Goal: Information Seeking & Learning: Compare options

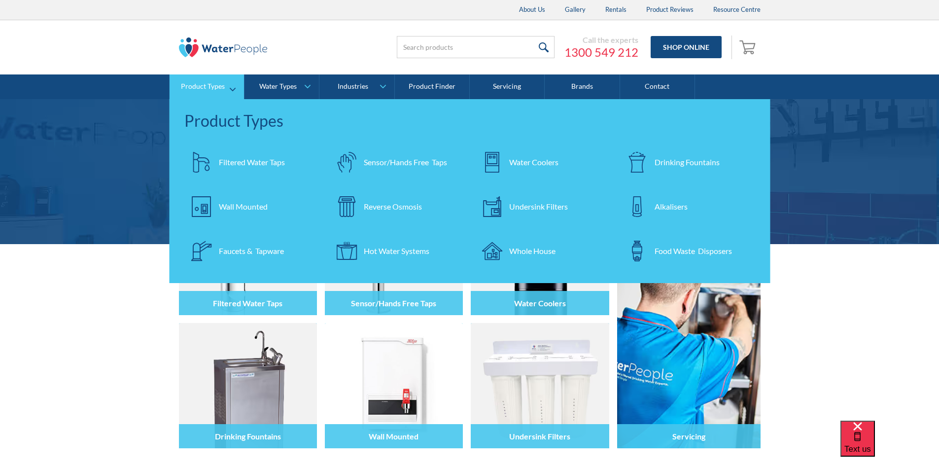
click at [242, 157] on div "Filtered Water Taps" at bounding box center [252, 162] width 66 height 12
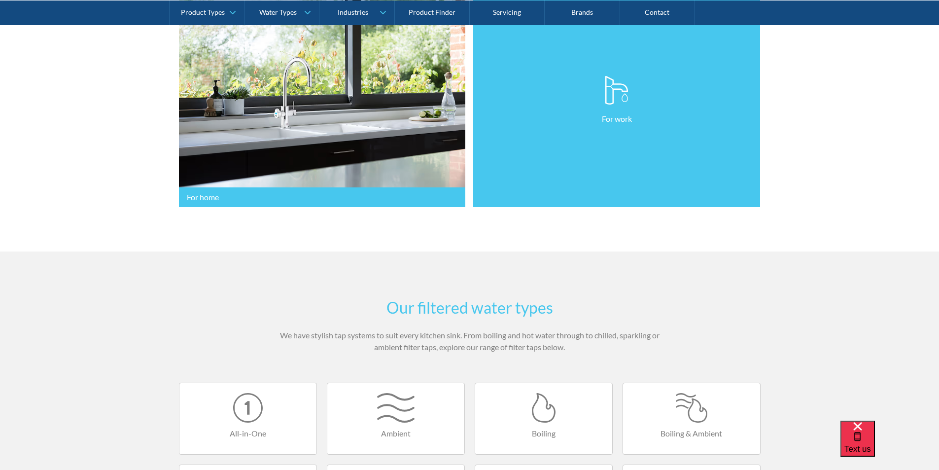
scroll to position [542, 0]
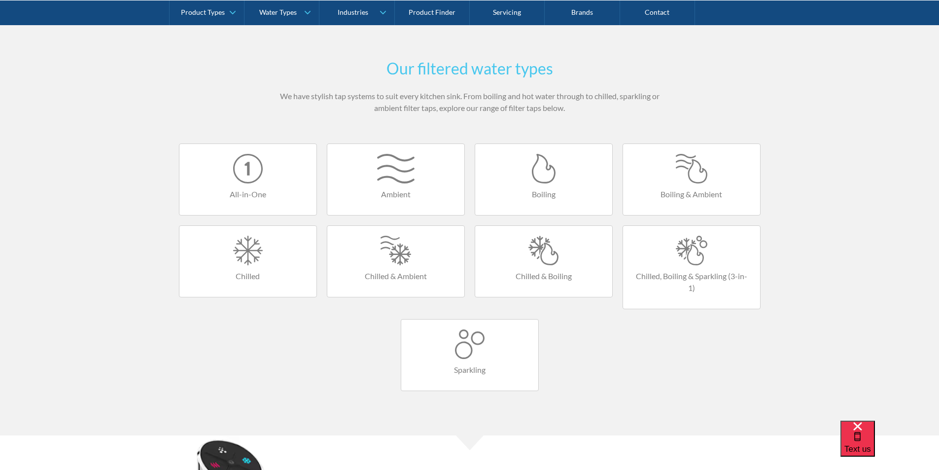
click at [676, 248] on div at bounding box center [691, 251] width 117 height 30
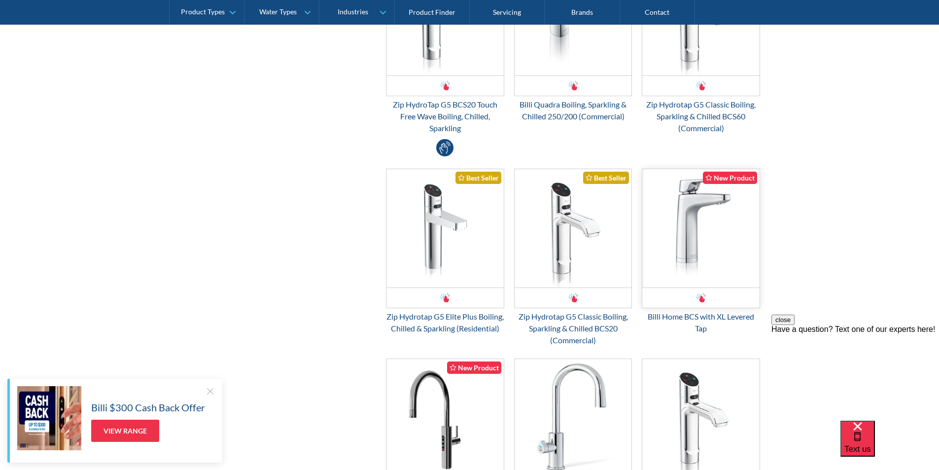
scroll to position [739, 0]
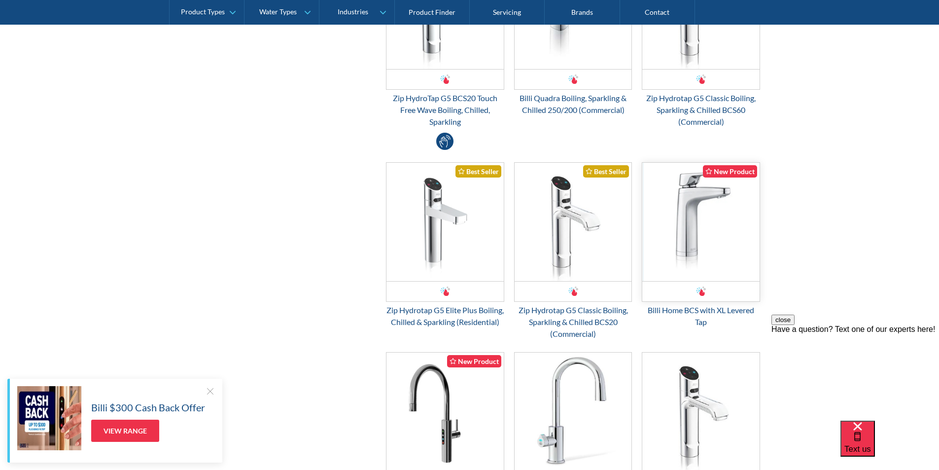
click at [692, 255] on img "Email Form 3" at bounding box center [700, 222] width 117 height 118
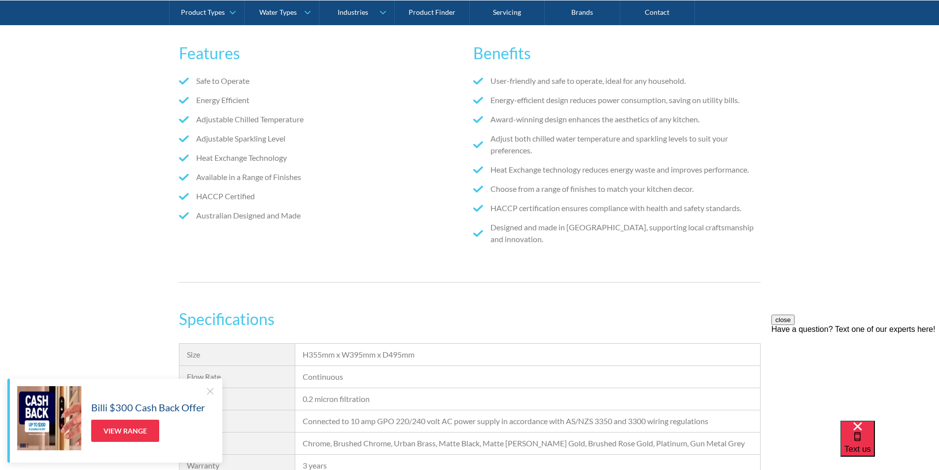
scroll to position [542, 0]
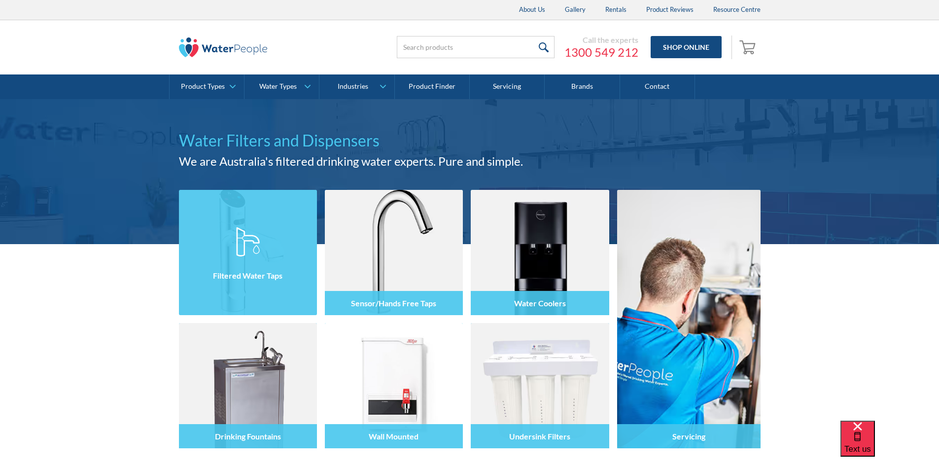
click at [244, 224] on img at bounding box center [248, 252] width 138 height 125
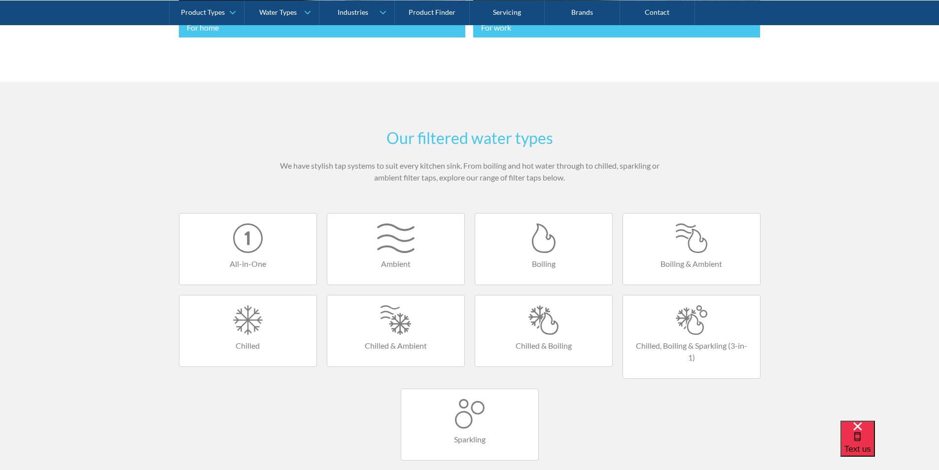
scroll to position [542, 0]
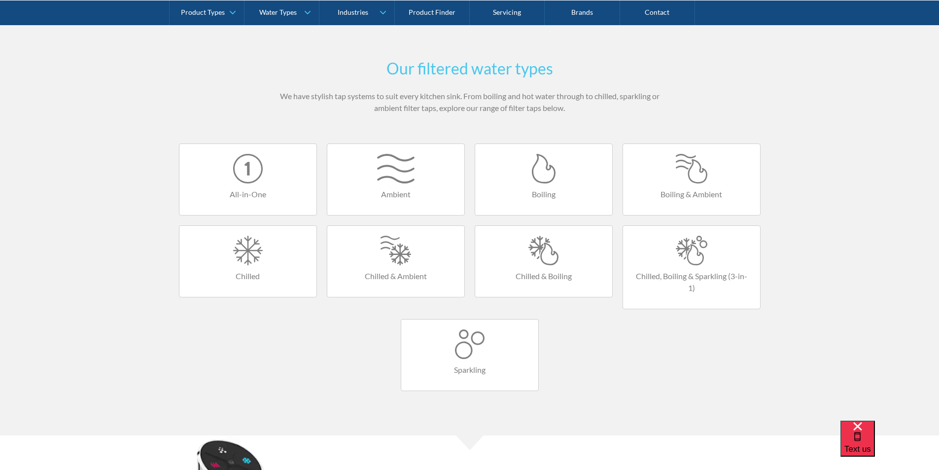
click at [683, 245] on div at bounding box center [691, 251] width 117 height 30
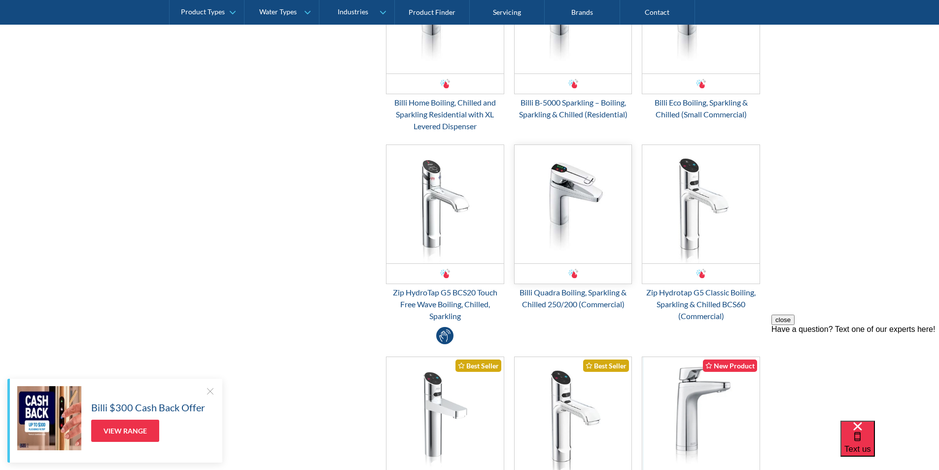
scroll to position [542, 0]
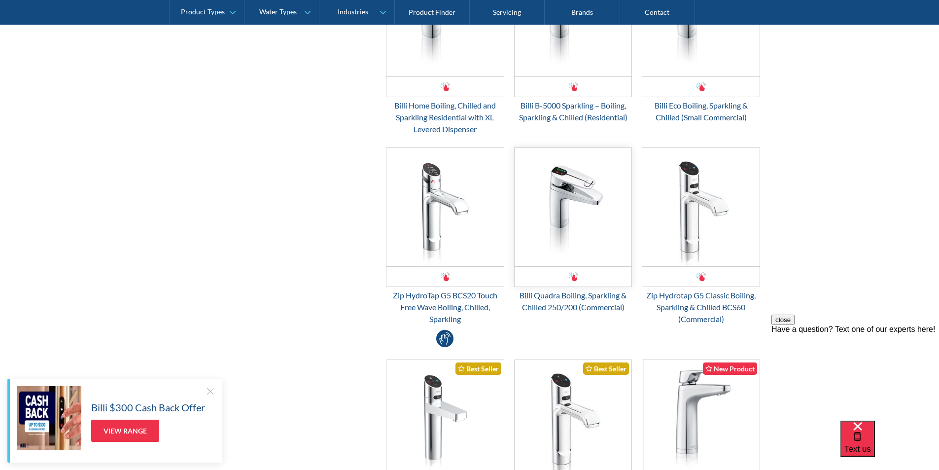
click at [566, 185] on img "Email Form 3" at bounding box center [572, 207] width 117 height 118
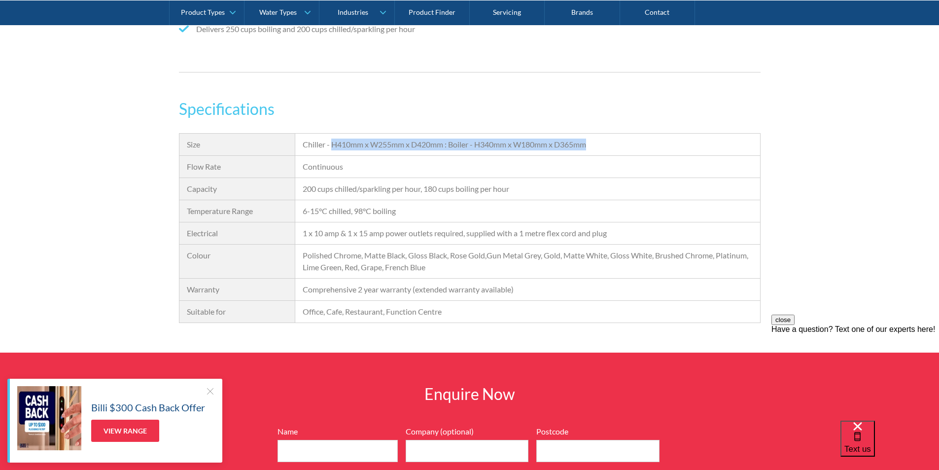
drag, startPoint x: 581, startPoint y: 144, endPoint x: 332, endPoint y: 151, distance: 248.9
click at [332, 151] on div "Chiller - H410mm x W255mm x D420mm : Boiler - H340mm x W180mm x D365mm" at bounding box center [527, 145] width 464 height 22
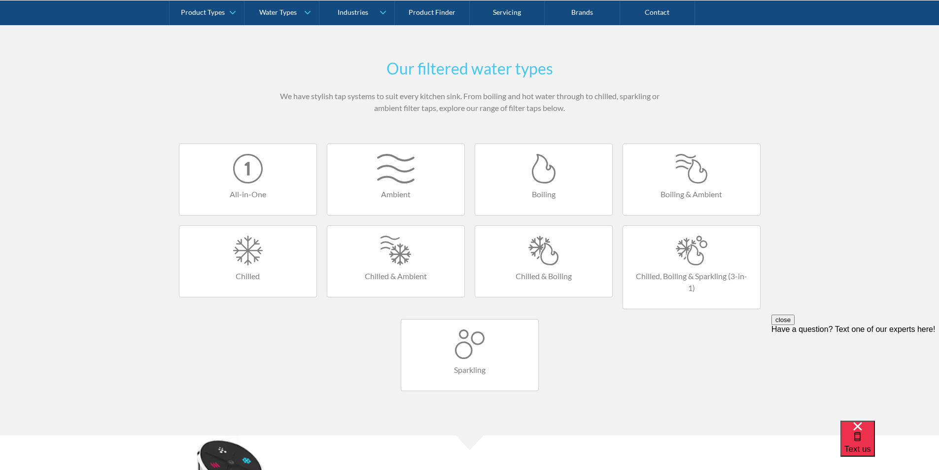
click at [701, 253] on div at bounding box center [691, 251] width 117 height 30
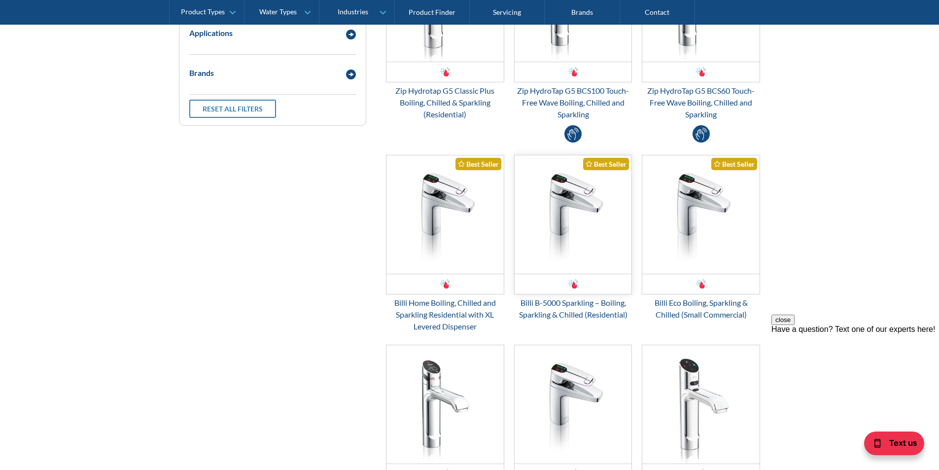
click at [564, 256] on img "Email Form 3" at bounding box center [572, 214] width 117 height 118
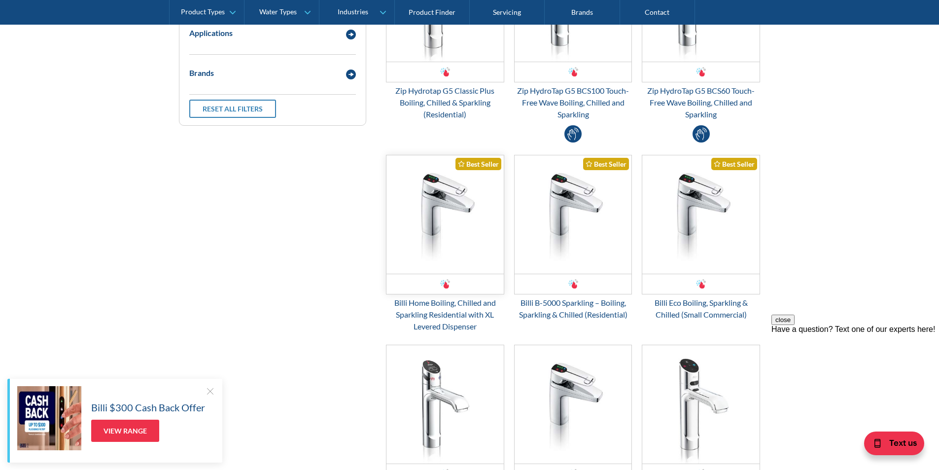
click at [425, 230] on img "Email Form 3" at bounding box center [444, 214] width 117 height 118
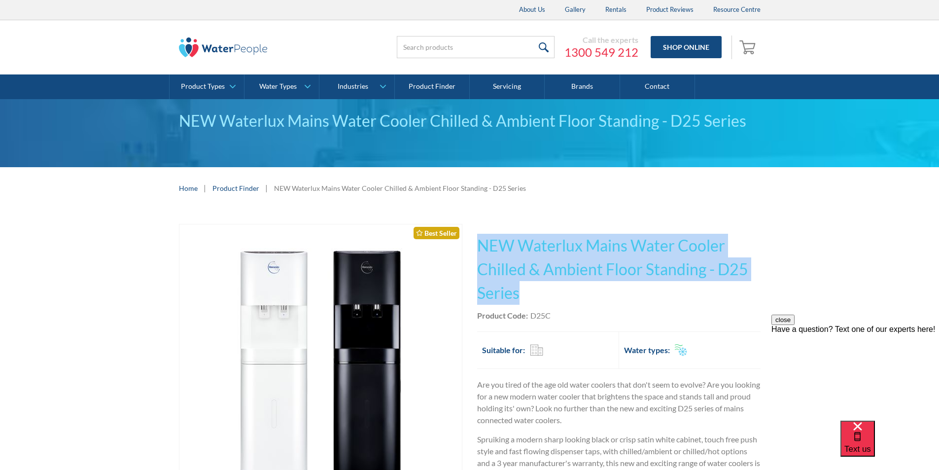
drag, startPoint x: 526, startPoint y: 291, endPoint x: 477, endPoint y: 239, distance: 70.8
click at [477, 239] on h1 "NEW Waterlux Mains Water Cooler Chilled & Ambient Floor Standing - D25 Series" at bounding box center [618, 269] width 283 height 71
copy h1 "NEW Waterlux Mains Water Cooler Chilled & Ambient Floor Standing - D25 Series"
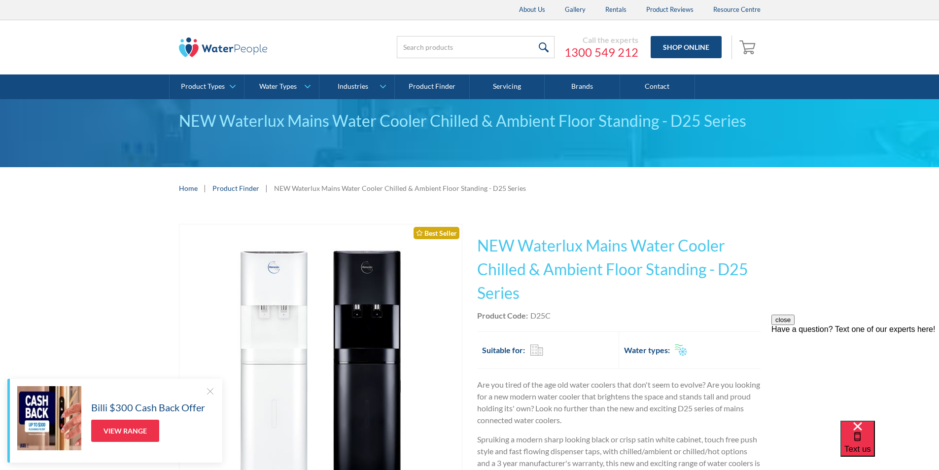
click at [557, 323] on div "This tap design is included in our standard range tap options when you purchase…" at bounding box center [618, 424] width 283 height 400
drag, startPoint x: 556, startPoint y: 317, endPoint x: 531, endPoint y: 315, distance: 24.7
click at [531, 315] on div "Product Code: D25C" at bounding box center [618, 315] width 283 height 12
copy div "D25C"
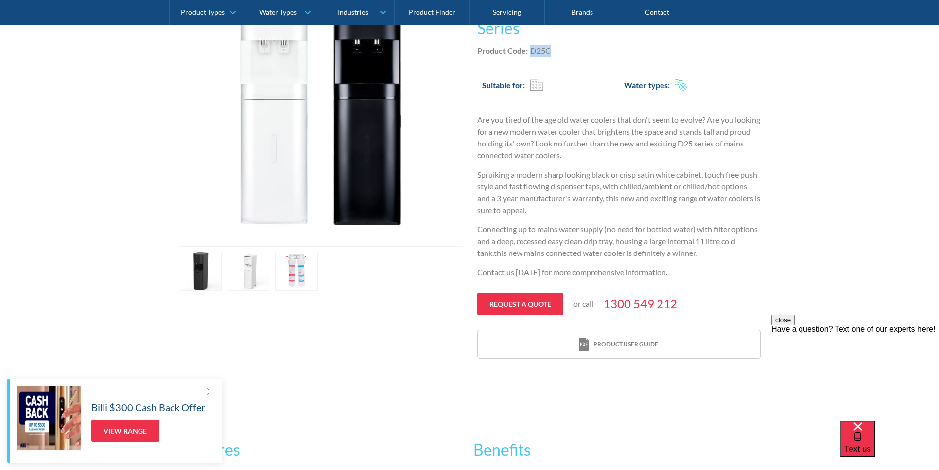
scroll to position [99, 0]
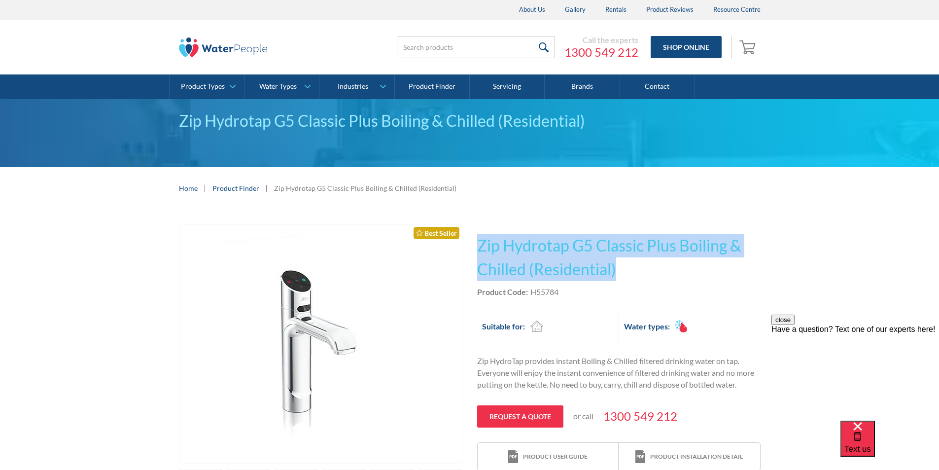
drag, startPoint x: 629, startPoint y: 269, endPoint x: 476, endPoint y: 237, distance: 156.6
click at [476, 237] on div "Play video Fits Most Brands Best Seller No items found. This tap design is incl…" at bounding box center [469, 388] width 581 height 329
copy h1 "Zip Hydrotap G5 Classic Plus Boiling & Chilled (Residential)"
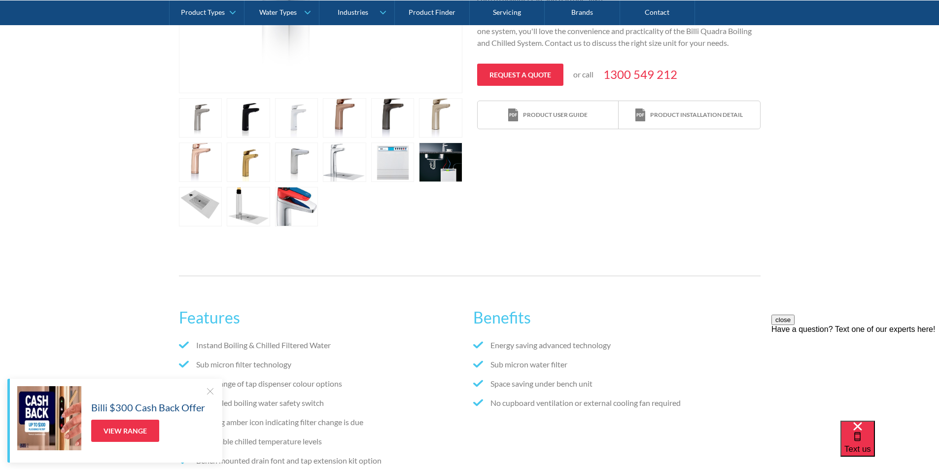
scroll to position [246, 0]
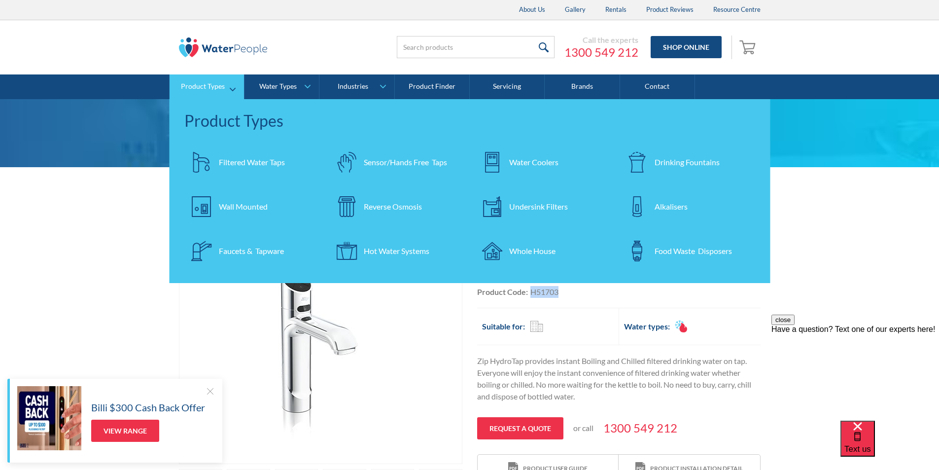
click at [528, 159] on div "Water Coolers" at bounding box center [533, 162] width 49 height 12
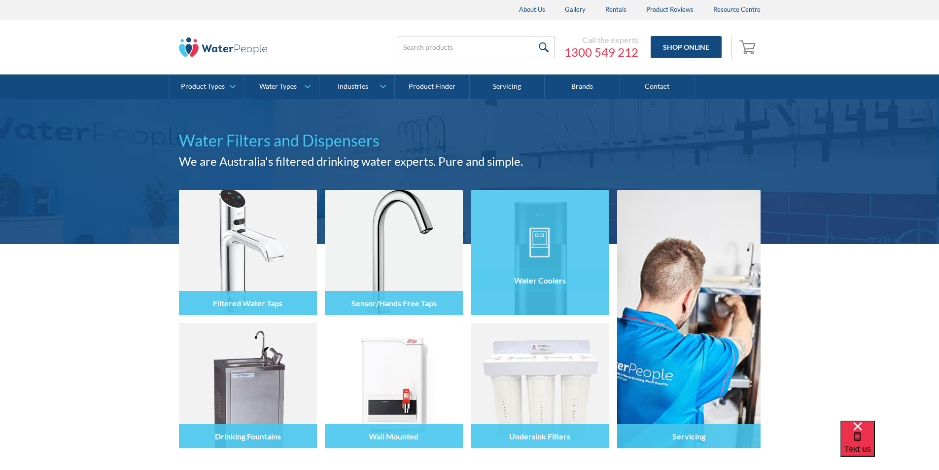
click at [542, 253] on img at bounding box center [539, 242] width 21 height 30
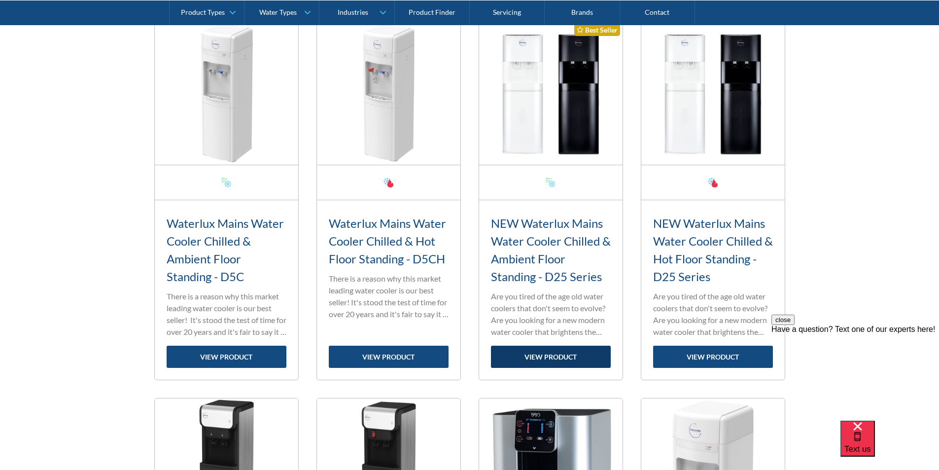
click at [540, 357] on link "view product" at bounding box center [551, 356] width 120 height 22
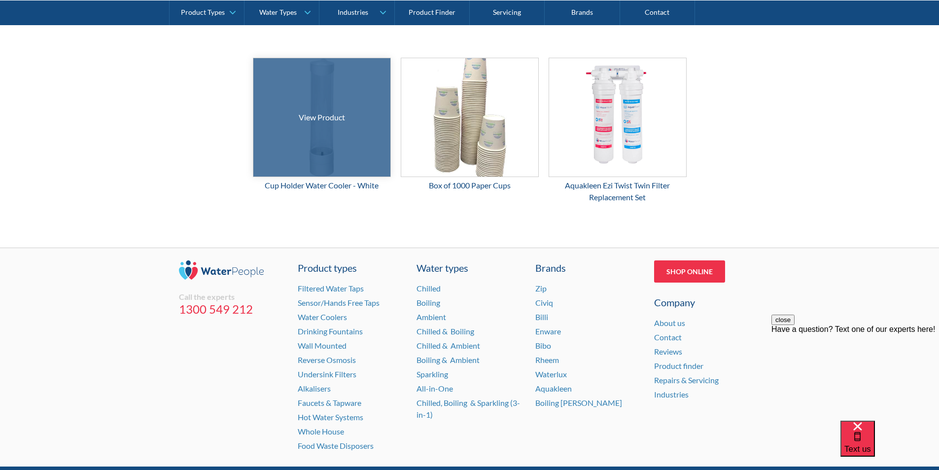
click at [320, 137] on div at bounding box center [321, 117] width 205 height 177
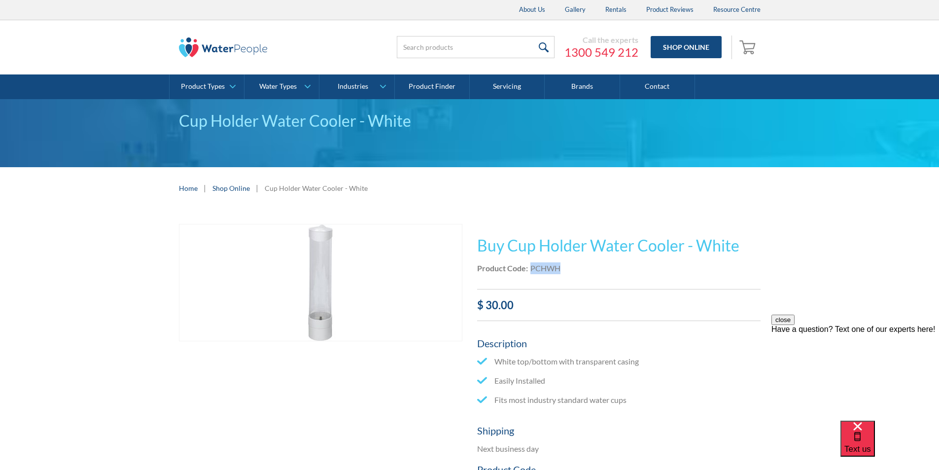
drag, startPoint x: 562, startPoint y: 267, endPoint x: 532, endPoint y: 266, distance: 30.6
click at [532, 266] on div "Product Code: PCHWH" at bounding box center [618, 268] width 283 height 12
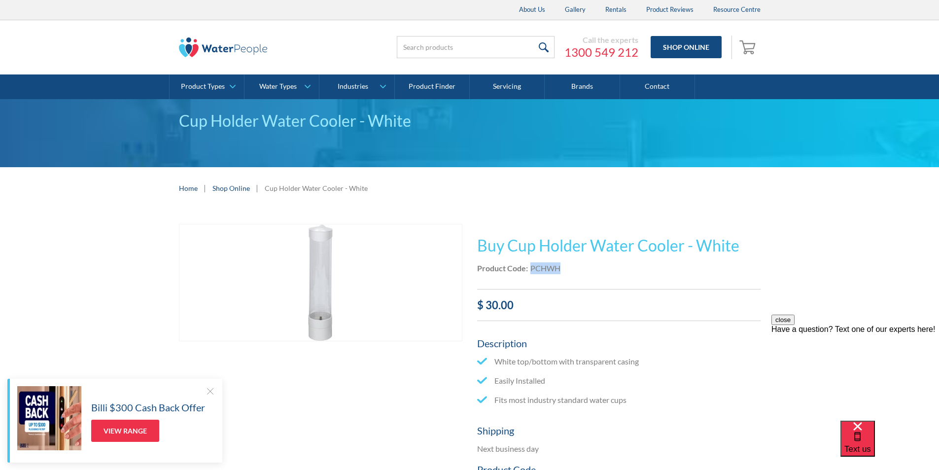
copy div "PCHWH"
